Goal: Ask a question

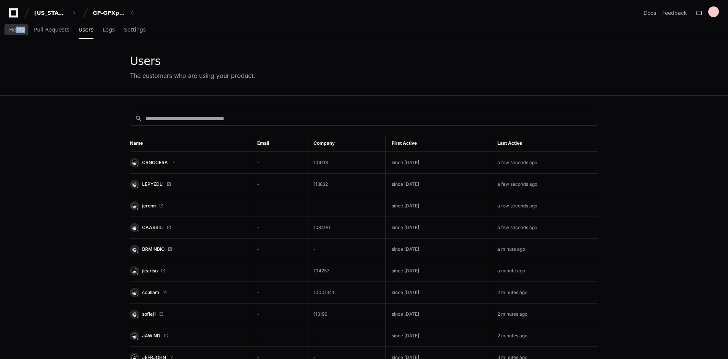
drag, startPoint x: 25, startPoint y: 32, endPoint x: 23, endPoint y: 51, distance: 18.7
click at [19, 33] on div "Home Pull Requests Users Logs Settings" at bounding box center [77, 29] width 137 height 17
click at [18, 29] on span "Home" at bounding box center [17, 29] width 16 height 5
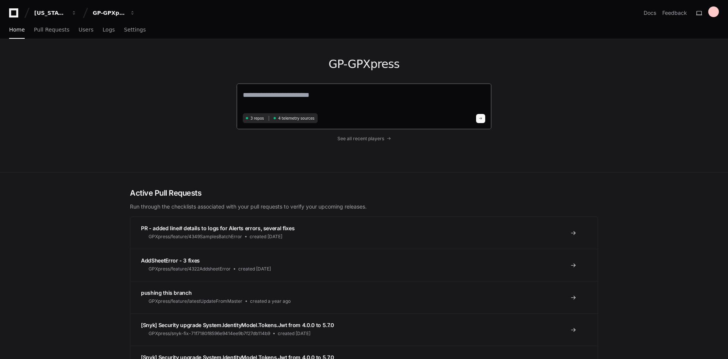
click at [275, 96] on textarea at bounding box center [364, 100] width 242 height 21
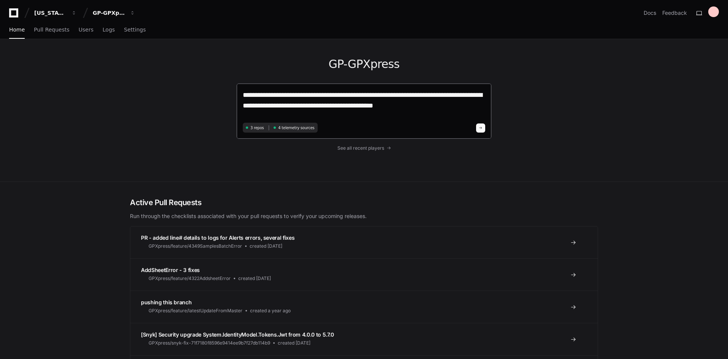
click at [385, 93] on textarea "**********" at bounding box center [364, 105] width 242 height 31
type textarea "**********"
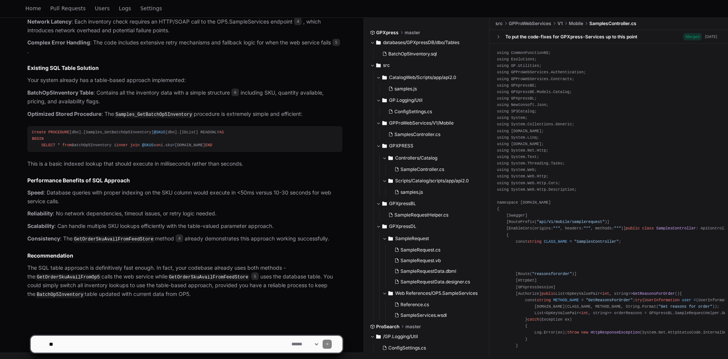
scroll to position [811, 0]
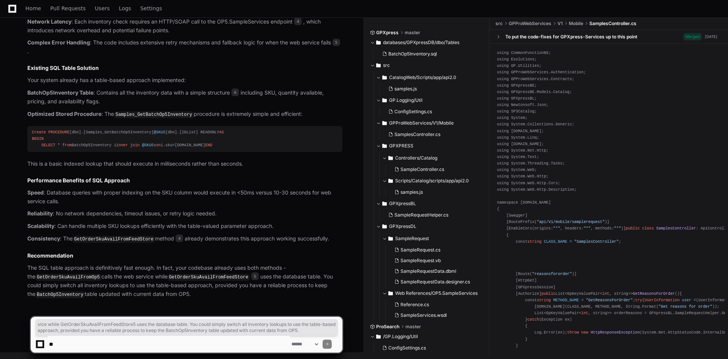
drag, startPoint x: 189, startPoint y: 292, endPoint x: 133, endPoint y: 273, distance: 59.7
click at [133, 273] on p "The SQL table approach is definitively fast enough. In fact, your codebase alre…" at bounding box center [184, 281] width 315 height 35
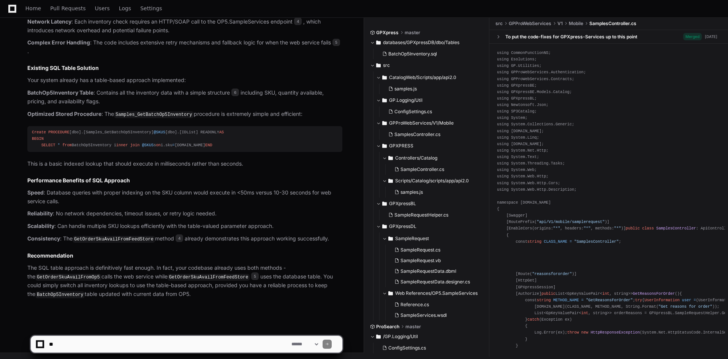
click at [156, 258] on h2 "Recommendation" at bounding box center [184, 256] width 315 height 8
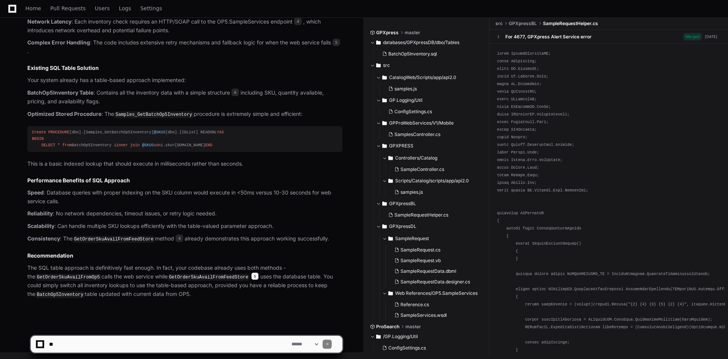
click at [251, 277] on span "5" at bounding box center [255, 276] width 8 height 8
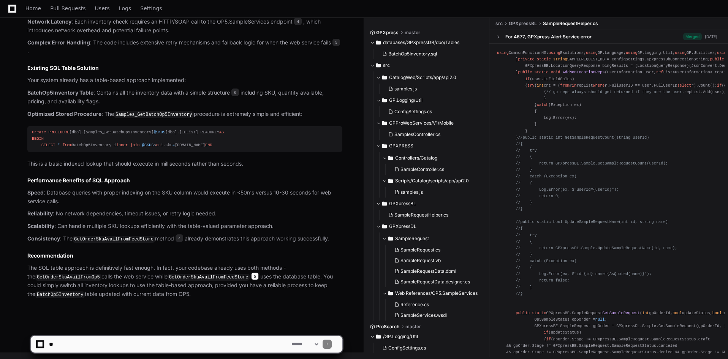
click at [251, 278] on span "5" at bounding box center [255, 276] width 8 height 8
click at [203, 276] on code "GetOrderSkuAvailFromFeedStore" at bounding box center [208, 277] width 82 height 7
click at [203, 278] on code "GetOrderSkuAvailFromFeedStore" at bounding box center [208, 277] width 82 height 7
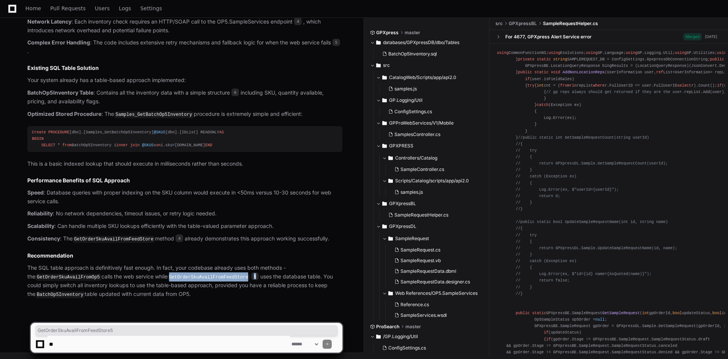
click at [203, 278] on code "GetOrderSkuAvailFromFeedStore" at bounding box center [208, 277] width 82 height 7
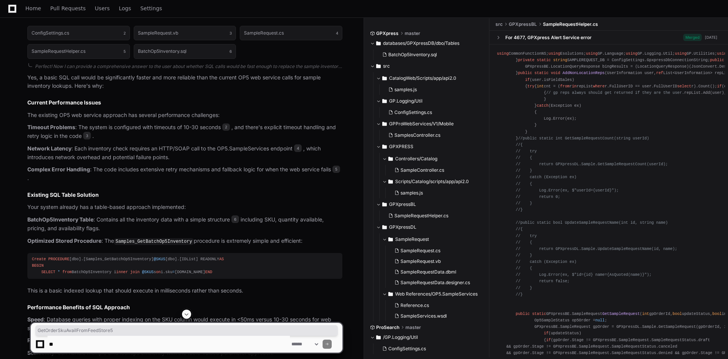
scroll to position [6, 0]
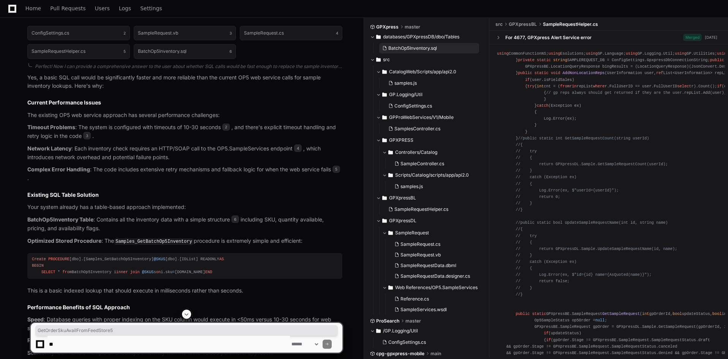
click at [398, 53] on ul "databases/GPXpressDB/dbo/Tables BatchOp5Inventory.sql src CatalogWeb/Scripts/ap…" at bounding box center [427, 173] width 114 height 284
click at [400, 49] on span "BatchOp5Inventory.sql" at bounding box center [412, 48] width 49 height 6
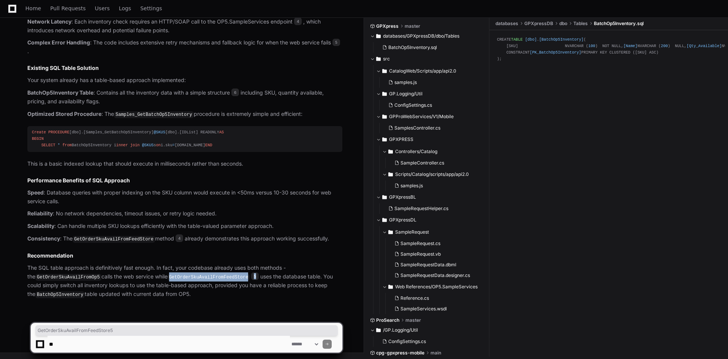
scroll to position [811, 0]
click at [193, 283] on p "The SQL table approach is definitively fast enough. In fact, your codebase alre…" at bounding box center [184, 281] width 315 height 35
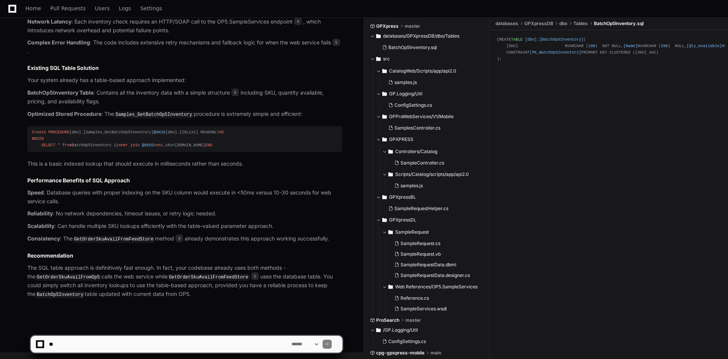
click at [188, 276] on code "GetOrderSkuAvailFromFeedStore" at bounding box center [208, 277] width 82 height 7
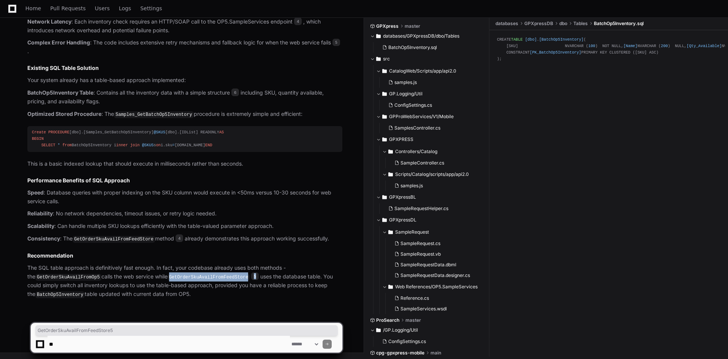
click at [188, 276] on code "GetOrderSkuAvailFromFeedStore" at bounding box center [208, 277] width 82 height 7
copy p "GetOrderSkuAvailFromFeedStore 5"
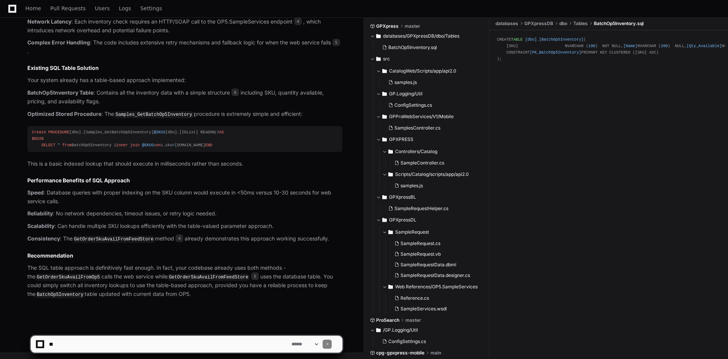
click at [112, 340] on textarea at bounding box center [168, 344] width 242 height 17
paste textarea "**********"
type textarea "**********"
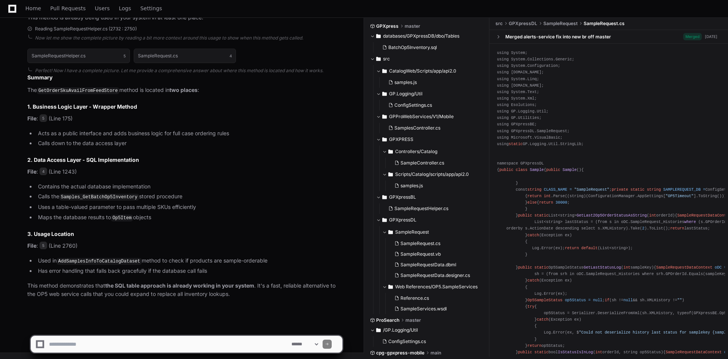
scroll to position [1414, 0]
click at [112, 337] on textarea at bounding box center [168, 344] width 242 height 17
type textarea "**********"
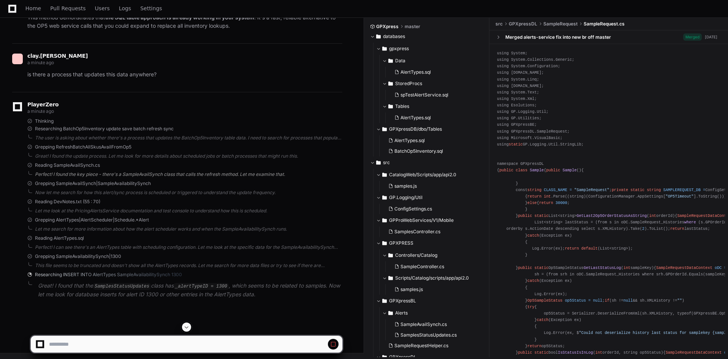
scroll to position [1682, 0]
